Goal: Check status: Check status

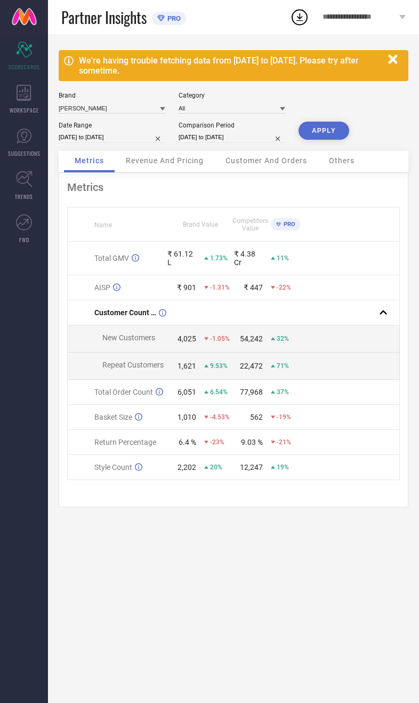
click at [93, 143] on input "[DATE] to [DATE]" at bounding box center [112, 137] width 107 height 11
select select "8"
select select "2025"
select select "9"
select select "2025"
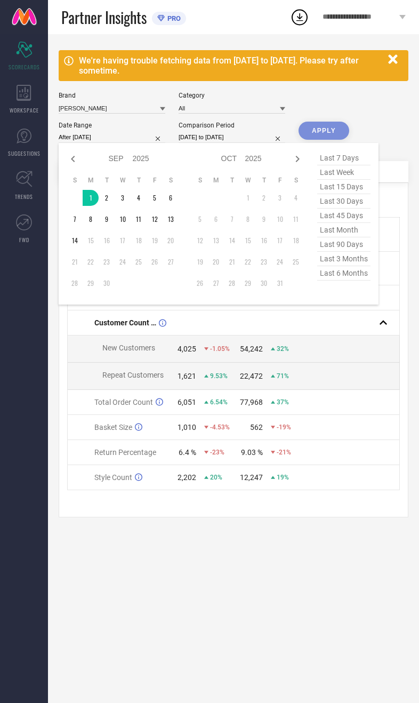
click at [65, 247] on div "Jan Feb Mar Apr May Jun [DATE] Aug Sep Oct Nov [DATE] 2016 2017 2018 2019 2020 …" at bounding box center [219, 224] width 320 height 162
type input "[DATE] to [DATE]"
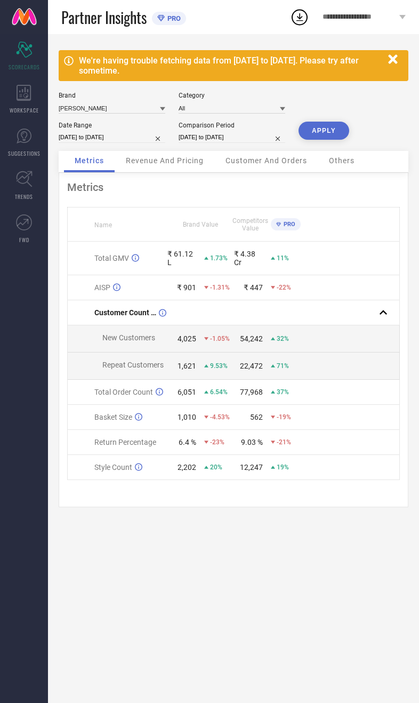
click at [322, 127] on button "APPLY" at bounding box center [324, 131] width 51 height 18
select select "8"
select select "2025"
select select "9"
select select "2025"
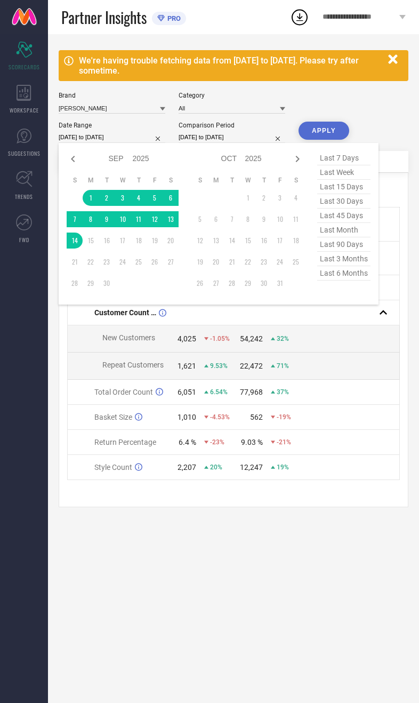
click at [80, 205] on td at bounding box center [75, 198] width 16 height 16
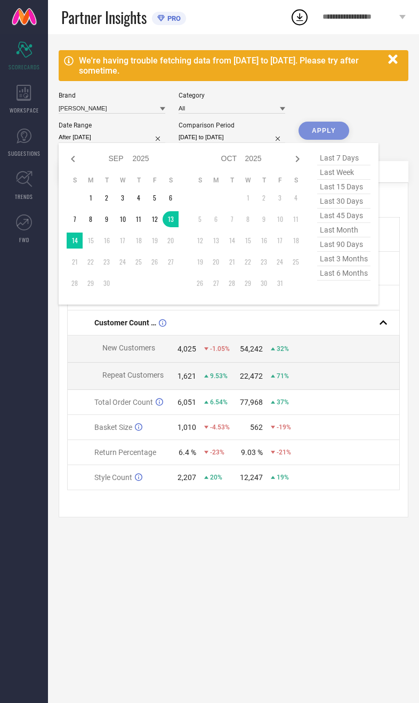
type input "[DATE] to [DATE]"
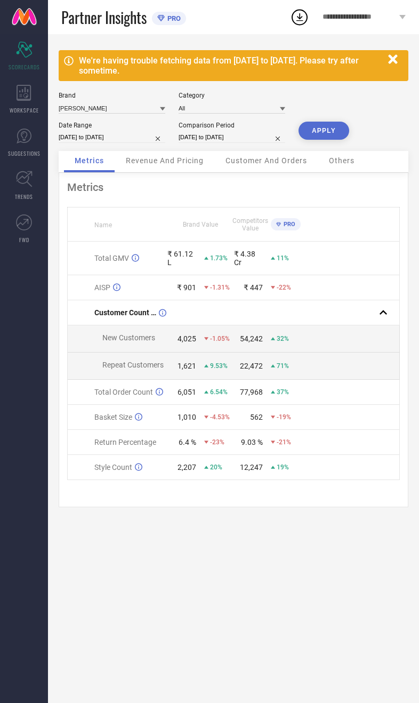
click at [317, 128] on button "APPLY" at bounding box center [324, 131] width 51 height 18
